Goal: Information Seeking & Learning: Learn about a topic

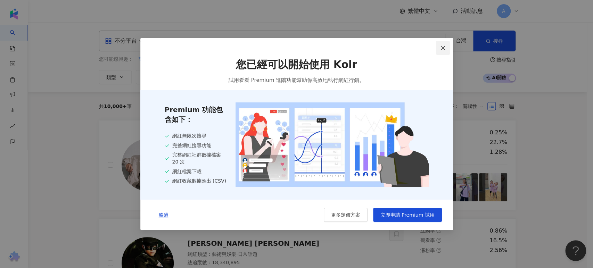
click at [445, 49] on icon "close" at bounding box center [443, 48] width 4 height 4
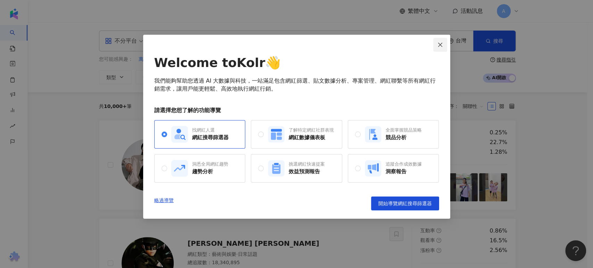
click at [437, 42] on span "Close" at bounding box center [441, 45] width 14 height 6
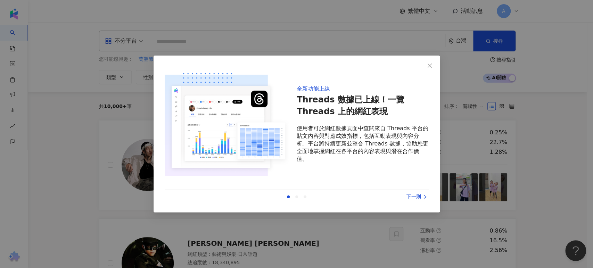
click at [545, 140] on div "全新功能上線 Threads 數據已上線！一覽 Threads 上的網紅表現 使用者可於網紅數據頁面中查閱來自 Threads 平台的貼文內容與對應成效指標，…" at bounding box center [296, 134] width 593 height 268
click at [420, 200] on div "下一則" at bounding box center [403, 197] width 52 height 8
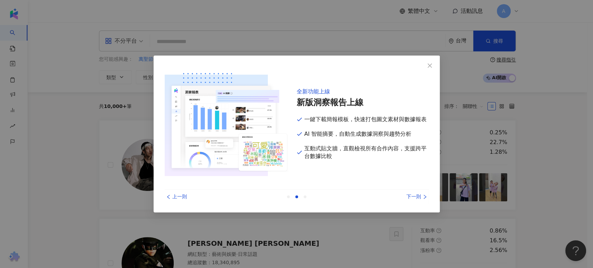
click at [420, 200] on div "下一則" at bounding box center [403, 197] width 52 height 8
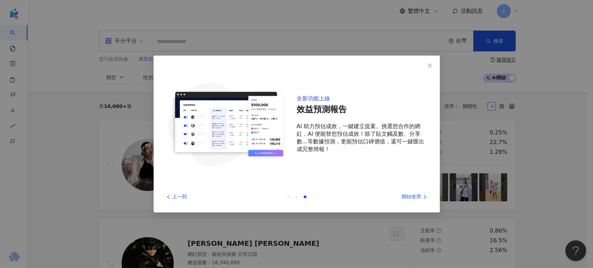
click at [288, 197] on div at bounding box center [288, 197] width 3 height 3
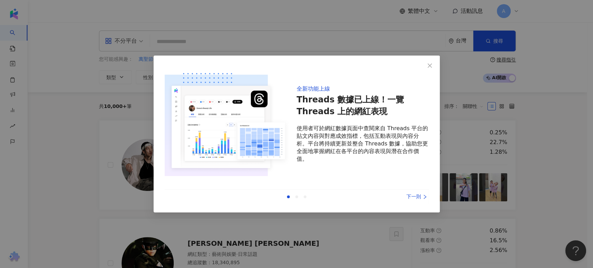
click at [295, 199] on div "上一則 下一則" at bounding box center [297, 197] width 264 height 15
click at [296, 198] on div at bounding box center [297, 197] width 3 height 3
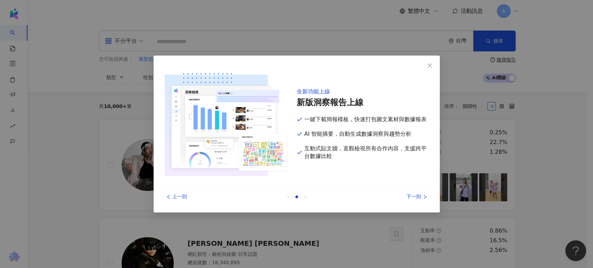
click at [307, 197] on div "上一則 下一則" at bounding box center [297, 197] width 264 height 15
click at [305, 198] on div at bounding box center [305, 197] width 3 height 3
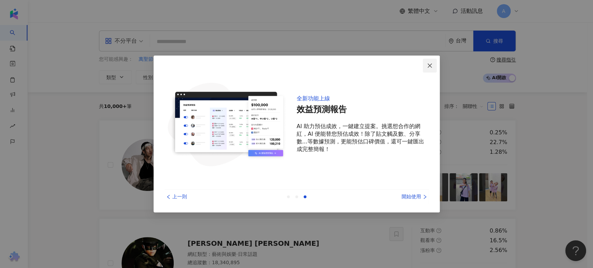
click at [428, 67] on icon "close" at bounding box center [430, 65] width 4 height 4
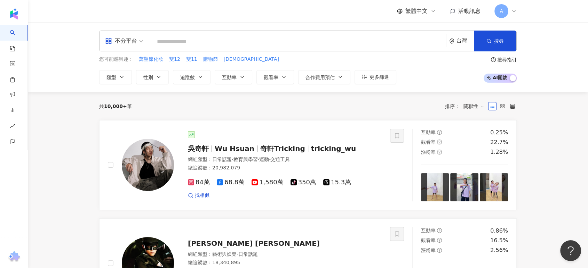
drag, startPoint x: 195, startPoint y: 77, endPoint x: 209, endPoint y: 85, distance: 15.4
click at [195, 77] on button "追蹤數" at bounding box center [192, 77] width 38 height 14
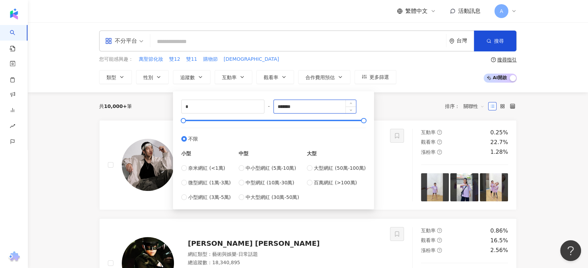
drag, startPoint x: 280, startPoint y: 106, endPoint x: 338, endPoint y: 107, distance: 58.1
click at [338, 107] on input "*******" at bounding box center [315, 106] width 82 height 13
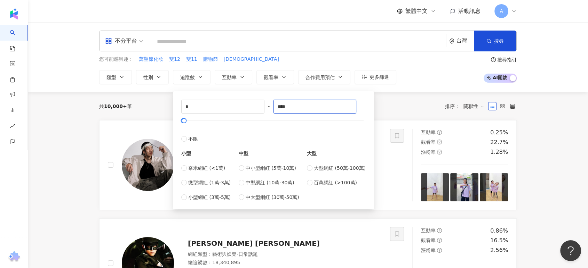
type input "****"
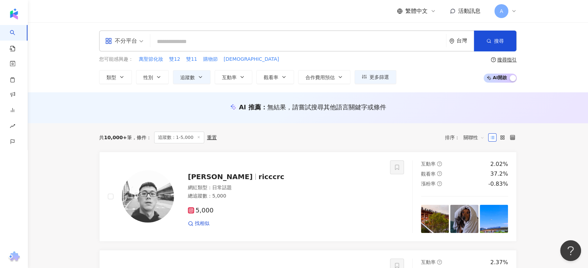
click at [197, 138] on icon at bounding box center [198, 137] width 3 height 3
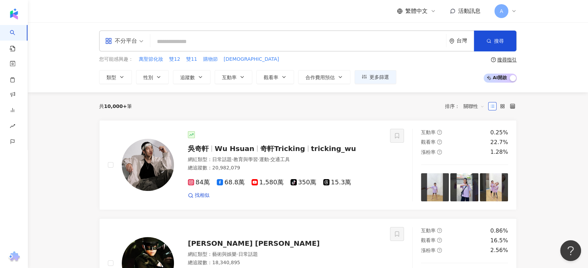
click at [511, 12] on icon at bounding box center [514, 11] width 6 height 6
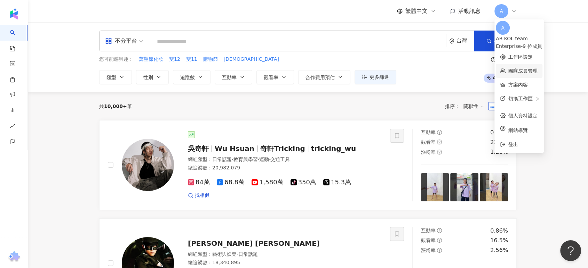
click at [537, 68] on link "團隊成員管理" at bounding box center [522, 71] width 29 height 6
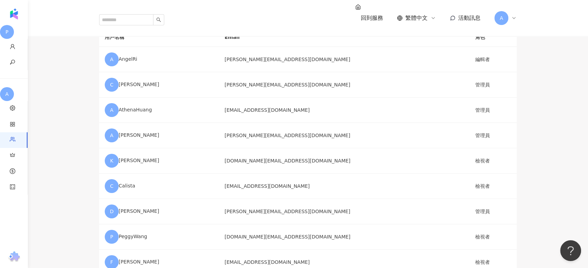
click at [507, 12] on span "A" at bounding box center [501, 18] width 14 height 14
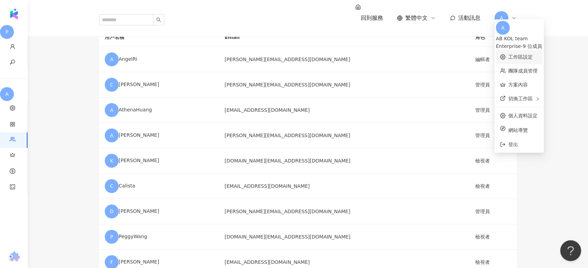
click at [512, 56] on link "工作區設定" at bounding box center [520, 57] width 24 height 6
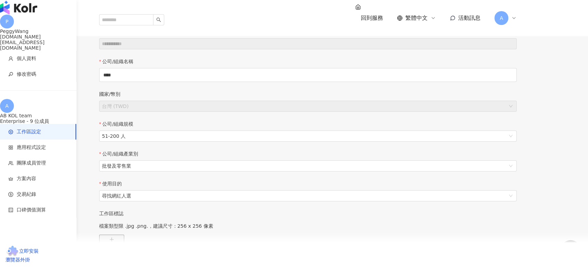
click at [24, 14] on img "button" at bounding box center [18, 8] width 37 height 14
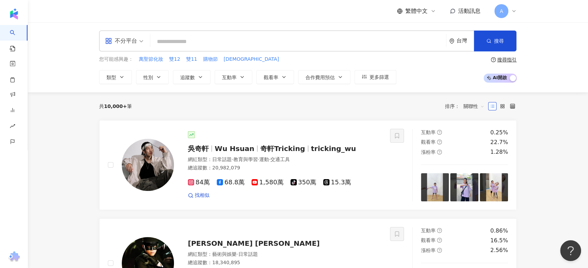
paste input "*********"
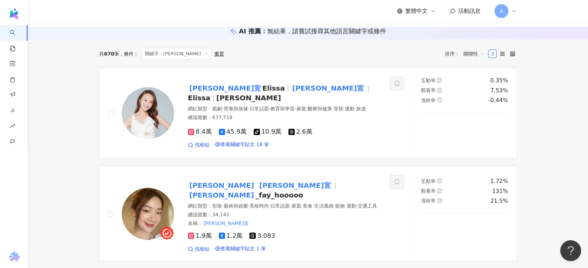
scroll to position [111, 0]
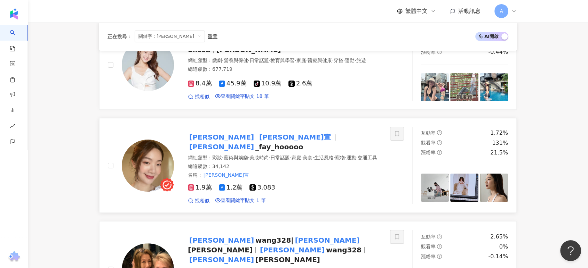
type input "*********"
click at [258, 143] on mark "璟宣" at bounding box center [295, 137] width 74 height 11
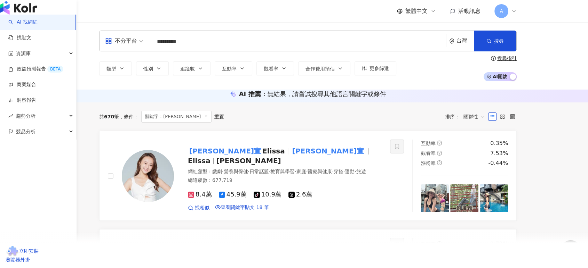
click at [14, 8] on div "button" at bounding box center [38, 7] width 76 height 15
click at [28, 13] on img "button" at bounding box center [18, 8] width 37 height 14
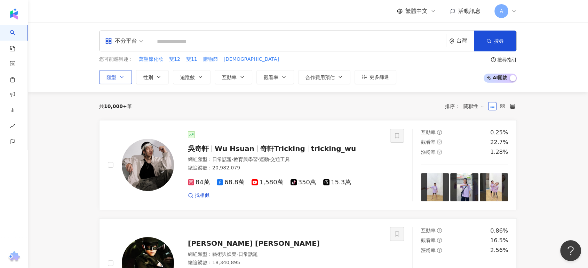
click at [127, 81] on button "類型" at bounding box center [115, 77] width 33 height 14
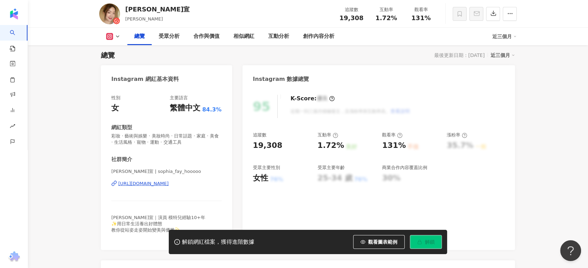
scroll to position [58, 0]
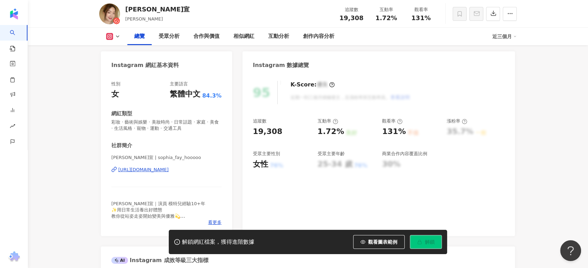
click at [112, 39] on icon at bounding box center [109, 36] width 7 height 7
